Goal: Find specific page/section: Find specific page/section

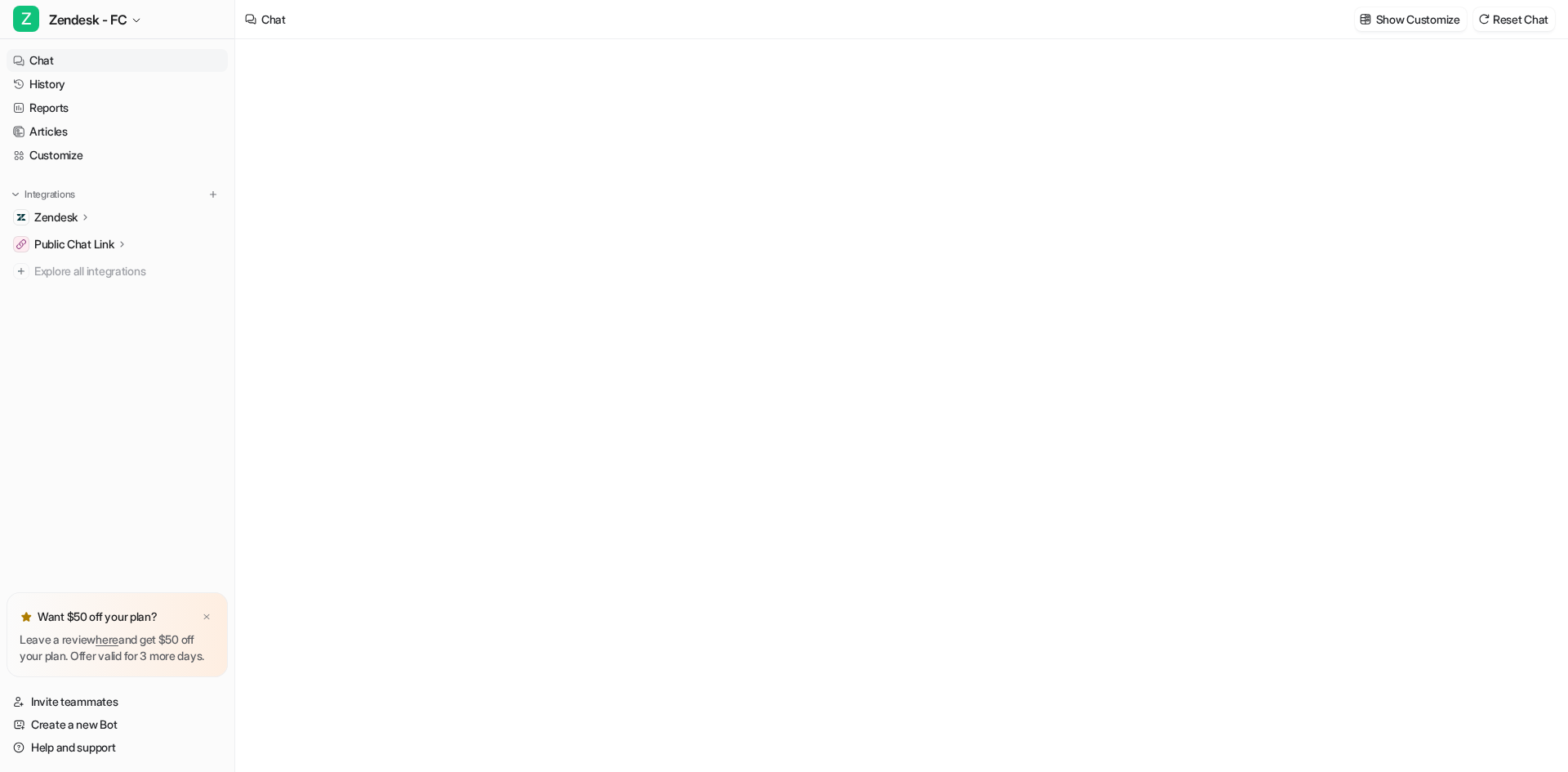
type textarea "**********"
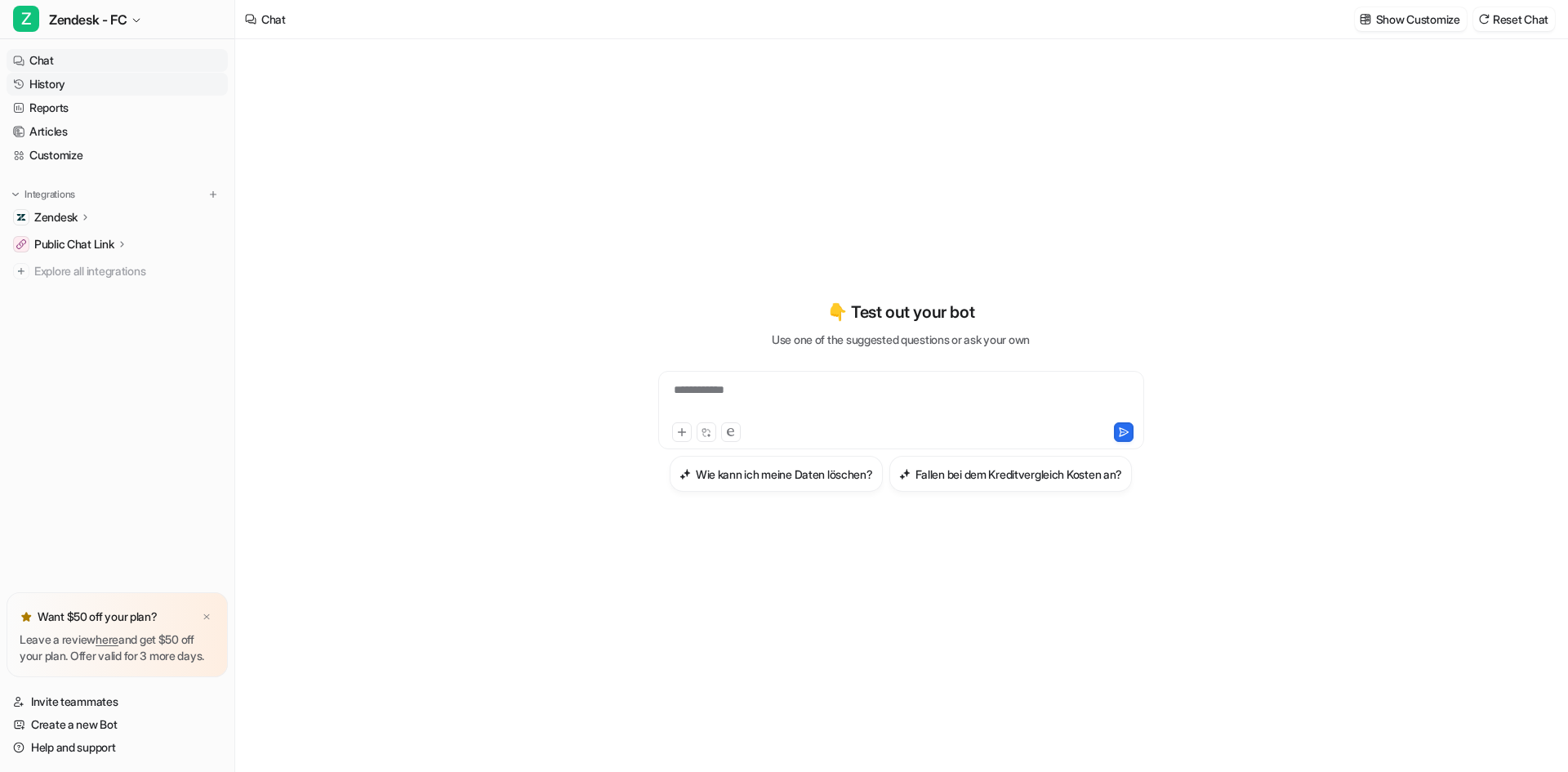
click at [49, 87] on link "History" at bounding box center [117, 83] width 222 height 23
click at [52, 86] on link "History" at bounding box center [117, 83] width 222 height 23
